Goal: Information Seeking & Learning: Check status

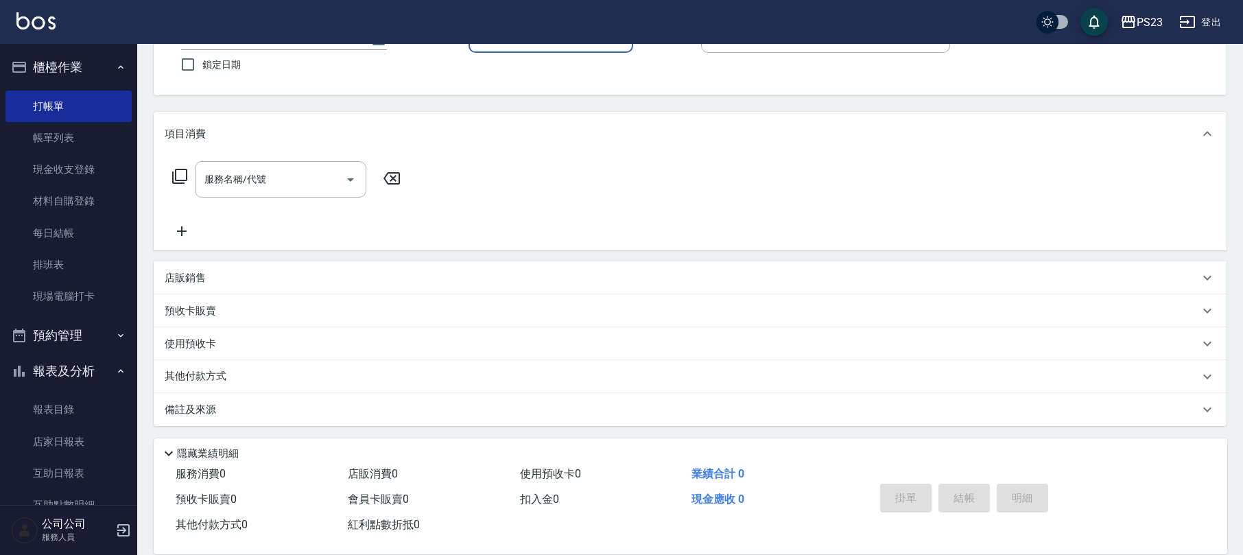
scroll to position [200, 0]
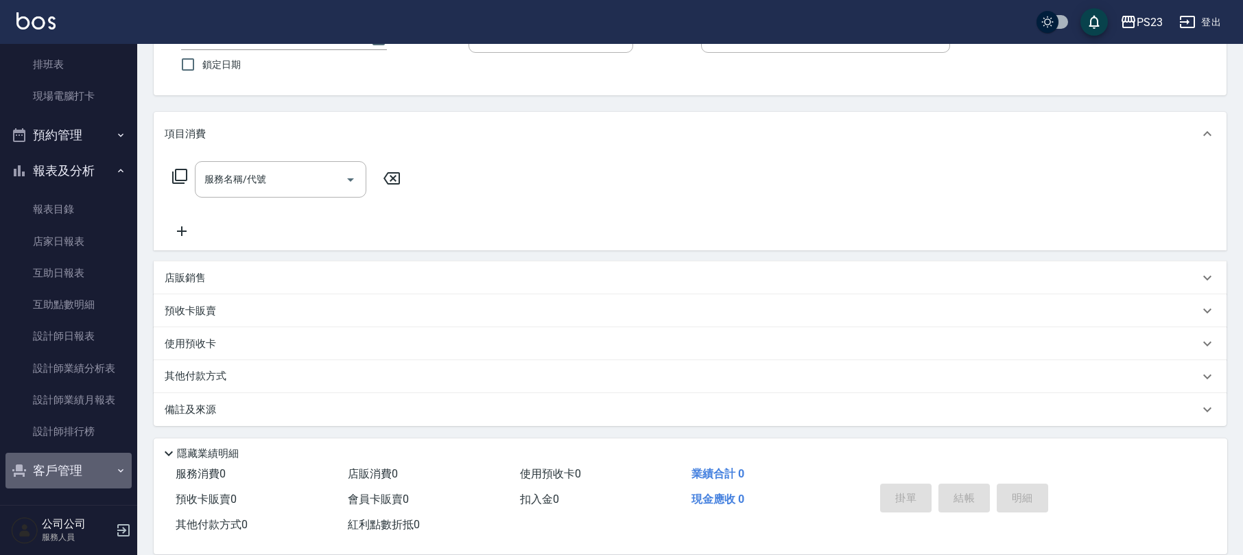
click at [78, 473] on button "客戶管理" at bounding box center [68, 471] width 126 height 36
click at [37, 494] on link "客戶列表" at bounding box center [68, 510] width 126 height 32
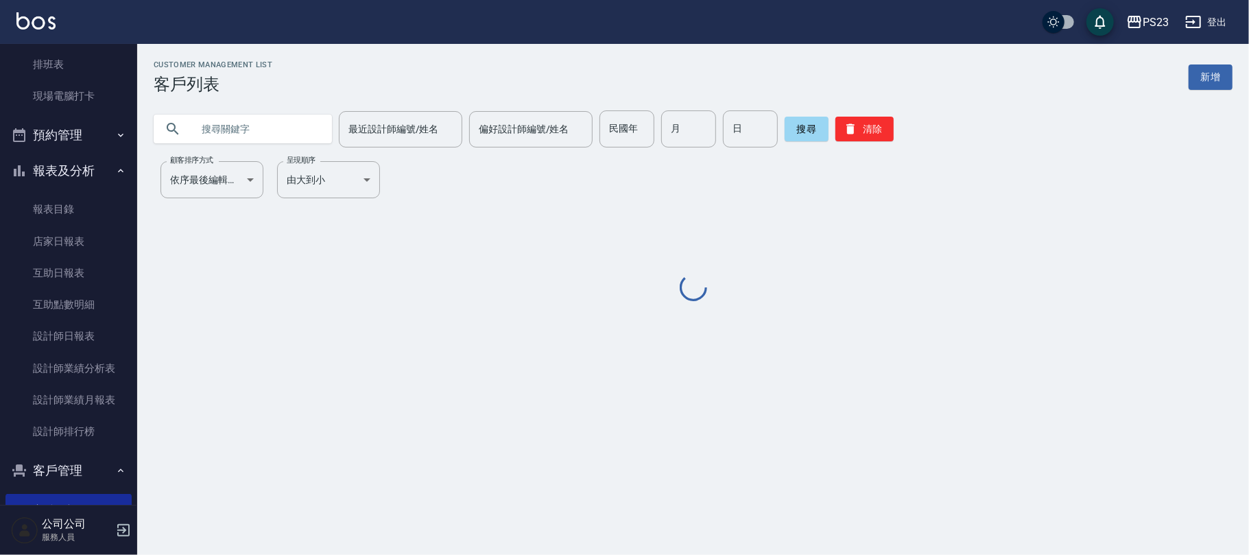
drag, startPoint x: 285, startPoint y: 129, endPoint x: 287, endPoint y: 119, distance: 9.7
click at [287, 126] on input "text" at bounding box center [256, 128] width 129 height 37
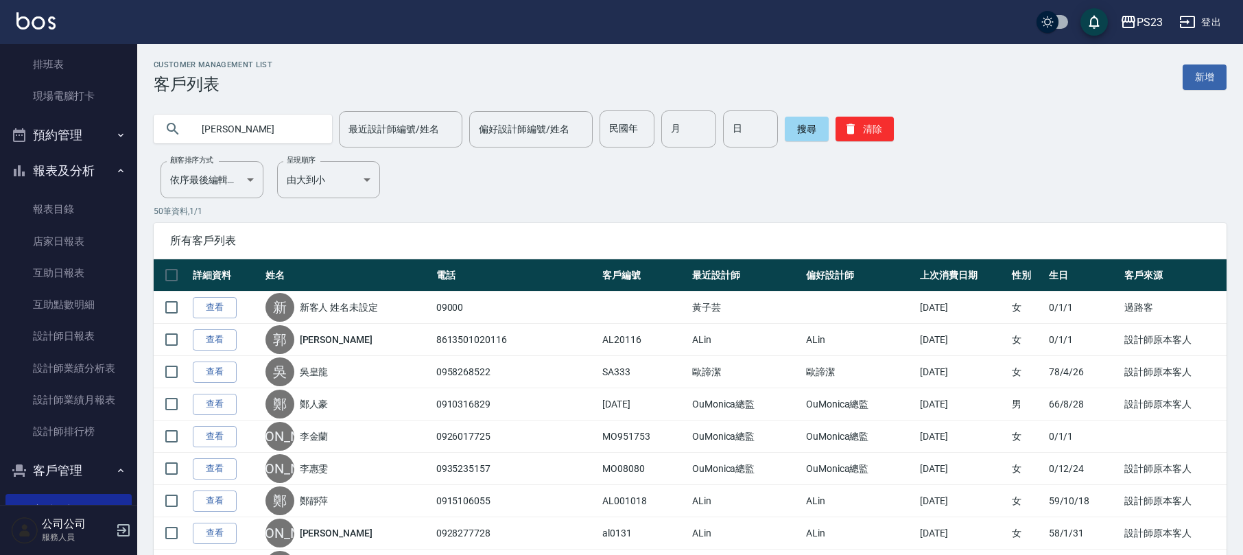
type input "[PERSON_NAME]"
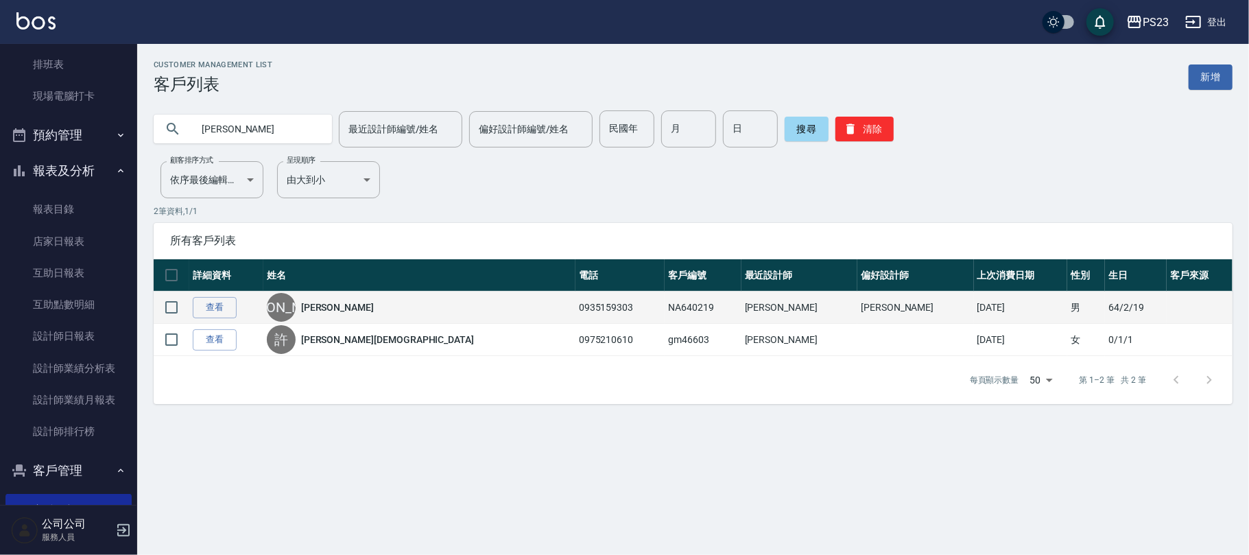
click at [351, 308] on link "[PERSON_NAME]" at bounding box center [337, 307] width 73 height 14
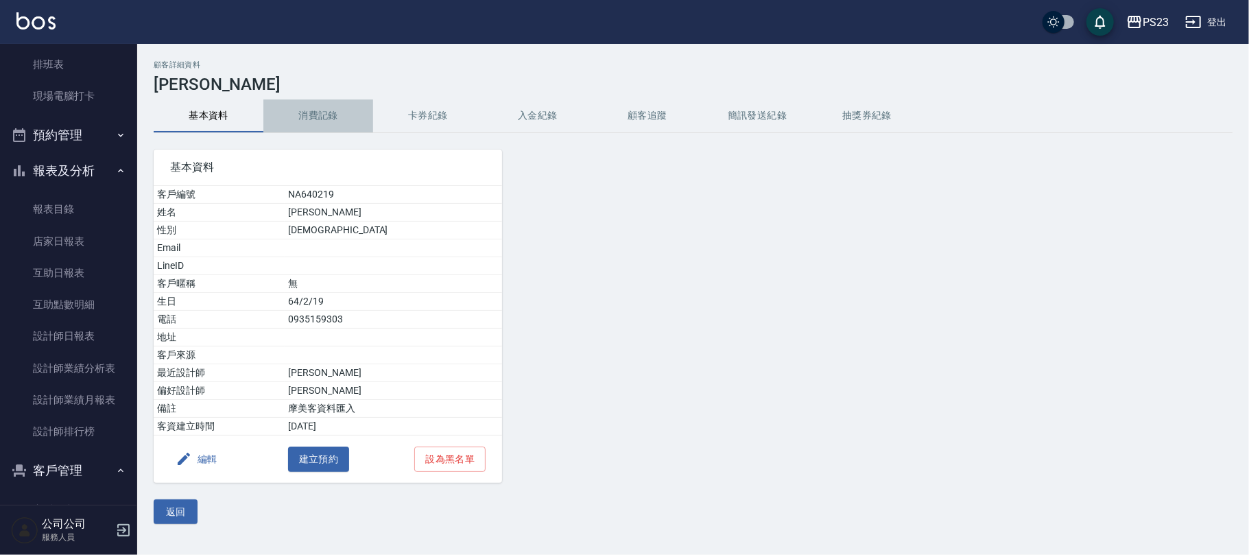
click at [307, 100] on button "消費記錄" at bounding box center [318, 115] width 110 height 33
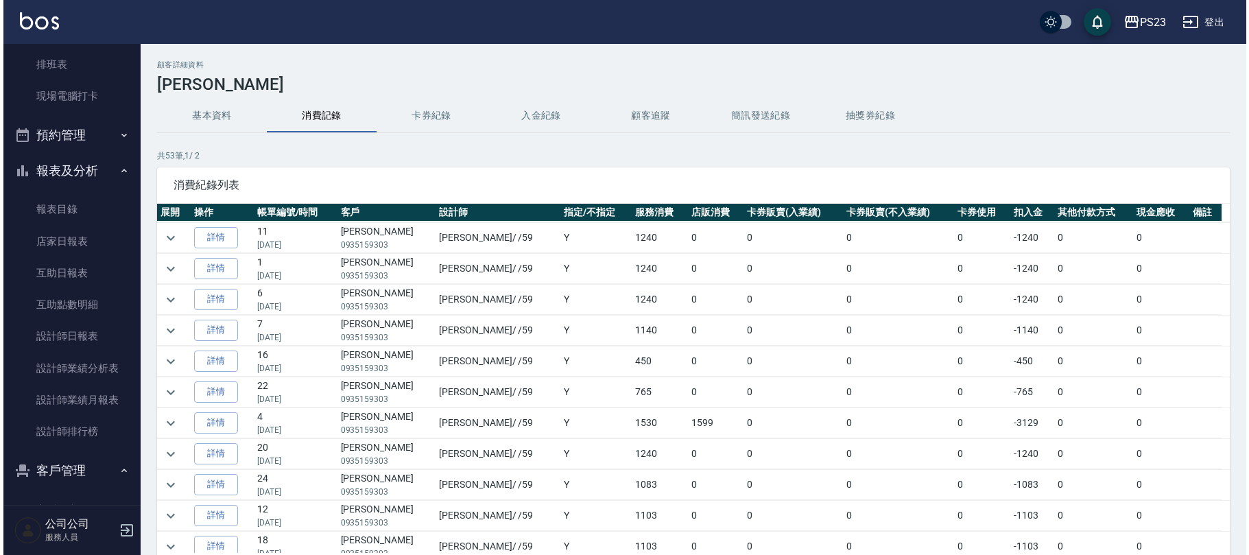
scroll to position [243, 0]
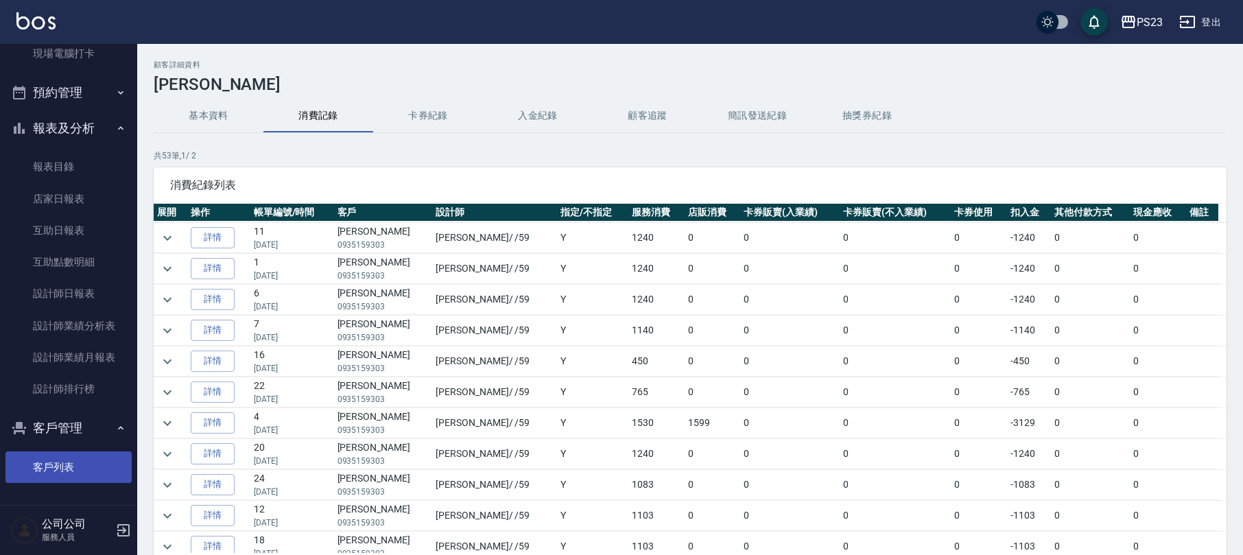
click at [60, 462] on link "客戶列表" at bounding box center [68, 467] width 126 height 32
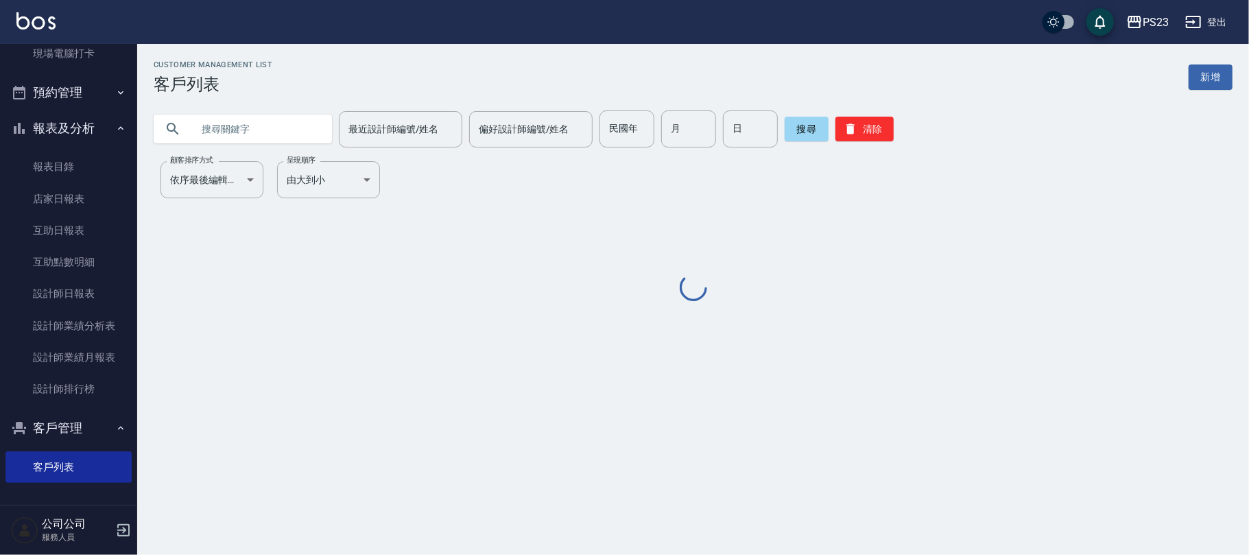
click at [246, 115] on input "text" at bounding box center [256, 128] width 129 height 37
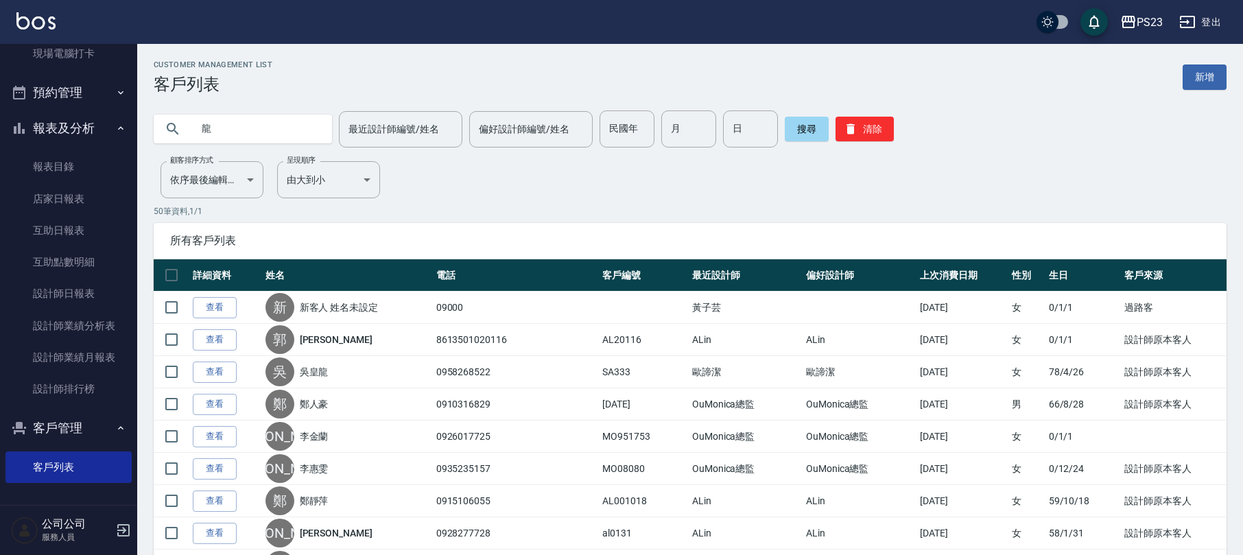
type input "龍"
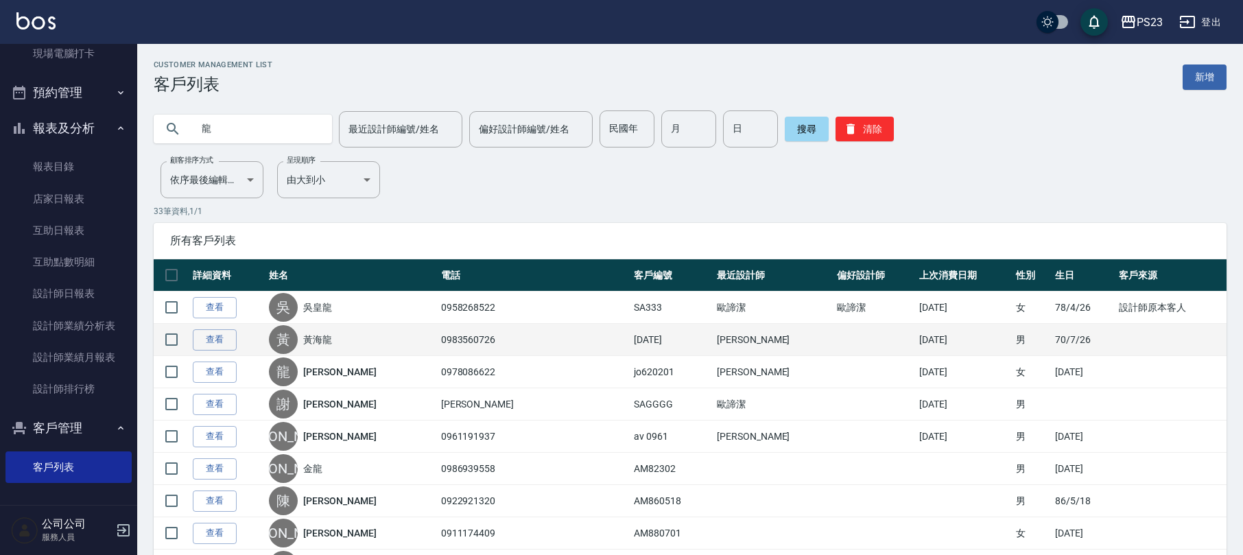
click at [332, 343] on link "黃海龍" at bounding box center [317, 340] width 29 height 14
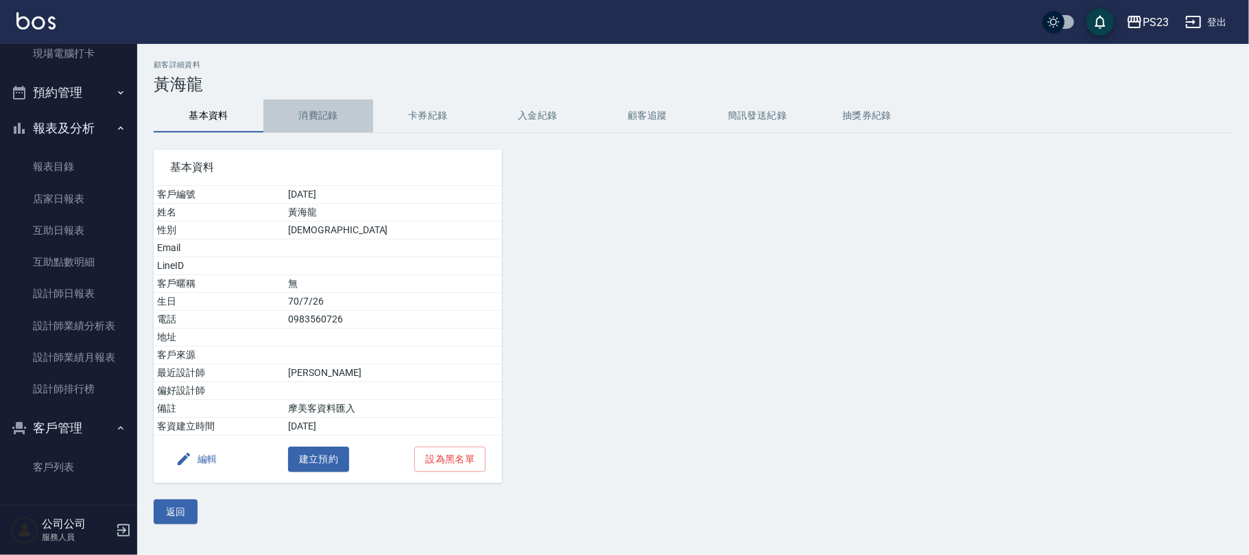
click at [302, 126] on button "消費記錄" at bounding box center [318, 115] width 110 height 33
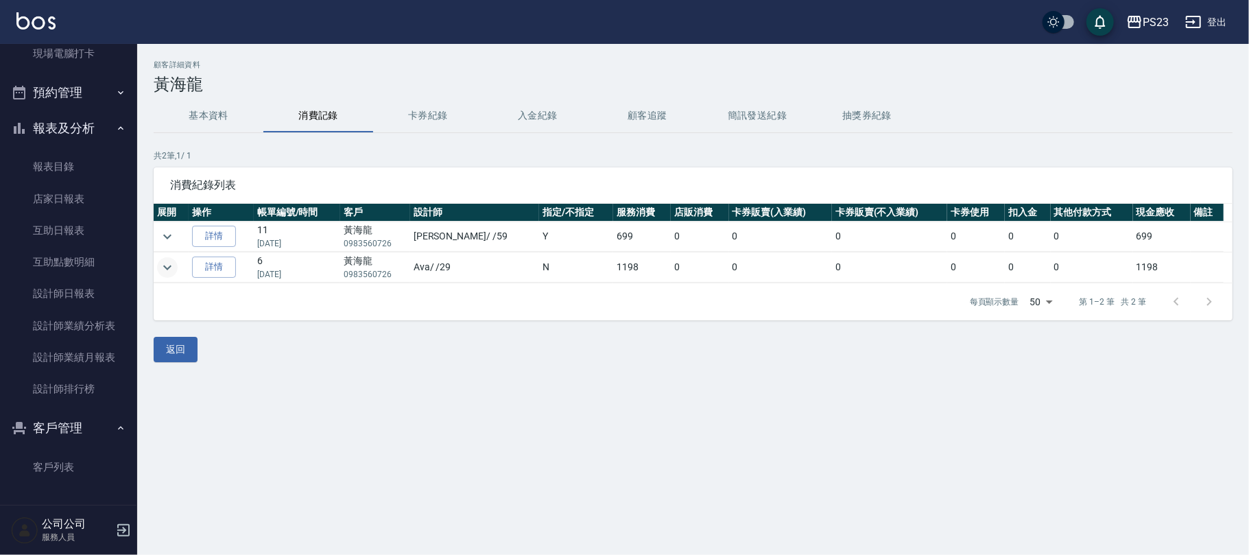
click at [174, 274] on icon "expand row" at bounding box center [167, 267] width 16 height 16
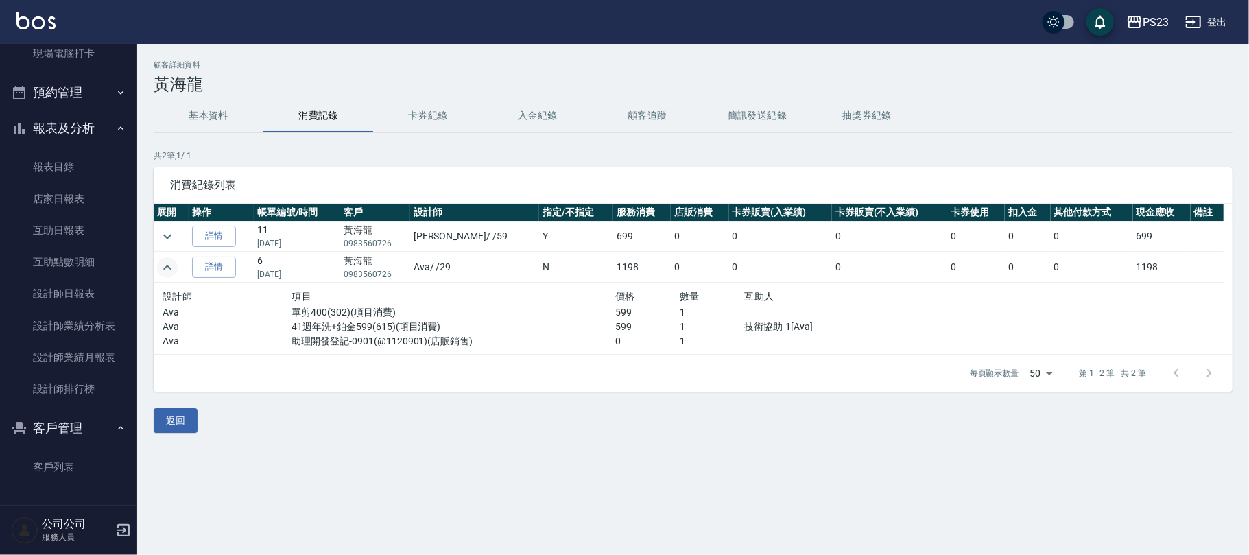
click at [173, 273] on icon "expand row" at bounding box center [167, 267] width 16 height 16
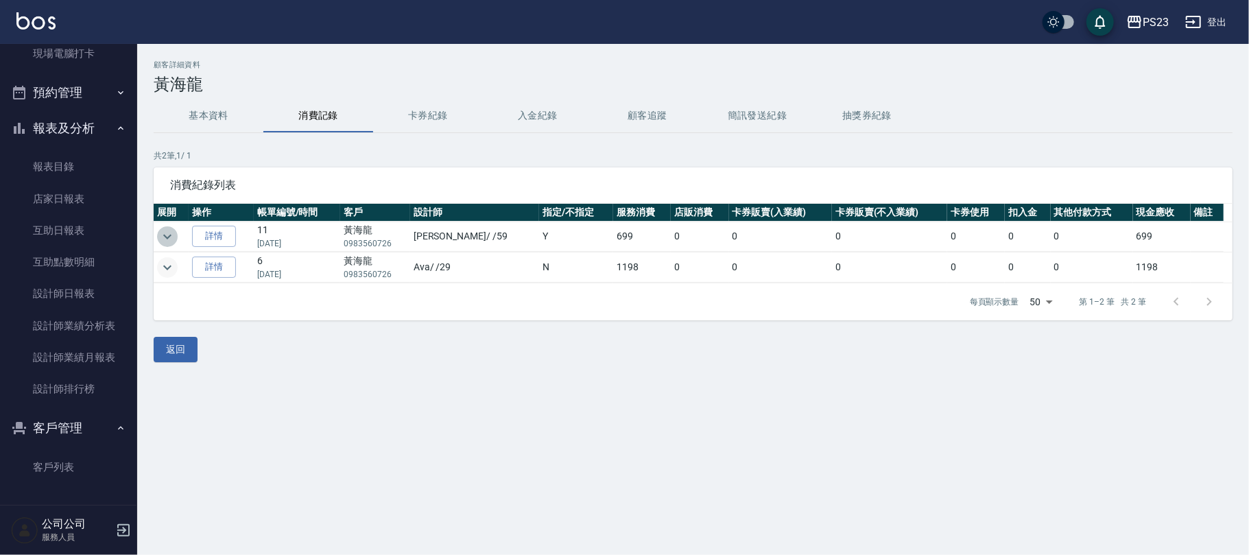
click at [174, 237] on button "expand row" at bounding box center [167, 236] width 21 height 21
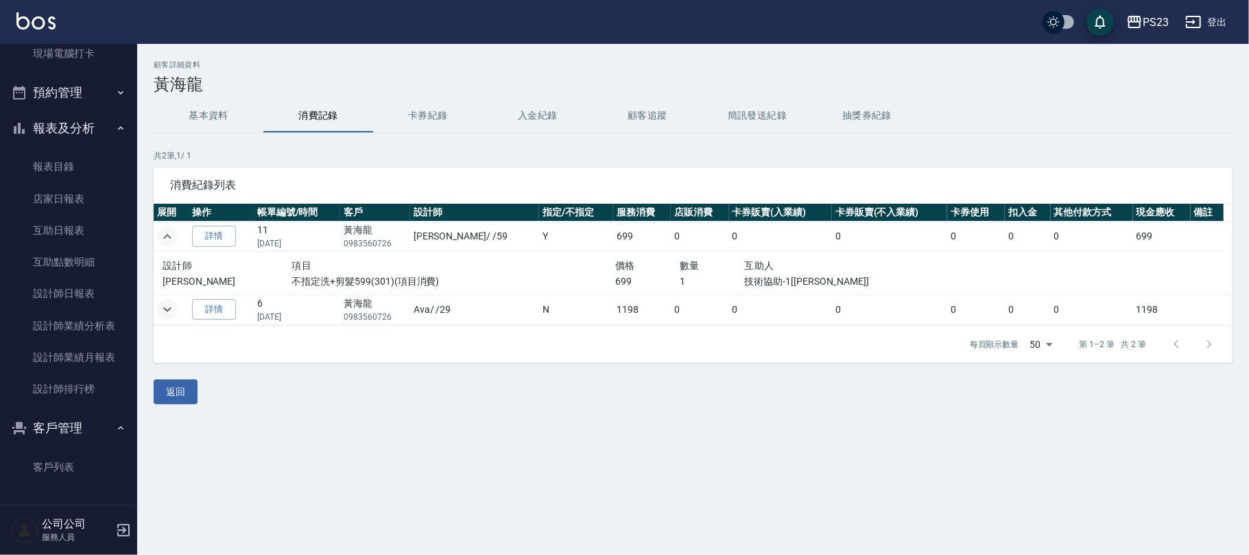
click at [171, 239] on icon "expand row" at bounding box center [167, 236] width 16 height 16
